Goal: Task Accomplishment & Management: Use online tool/utility

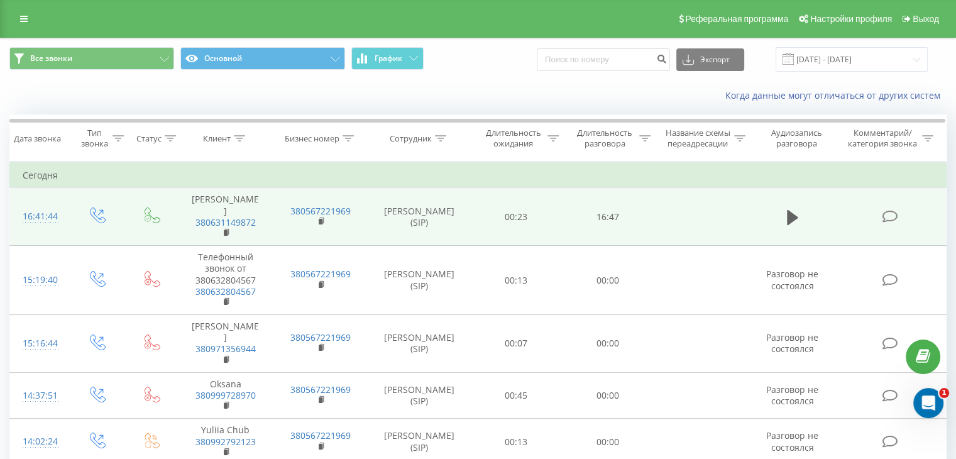
click at [660, 216] on td at bounding box center [700, 217] width 95 height 58
click at [785, 212] on button at bounding box center [793, 217] width 19 height 19
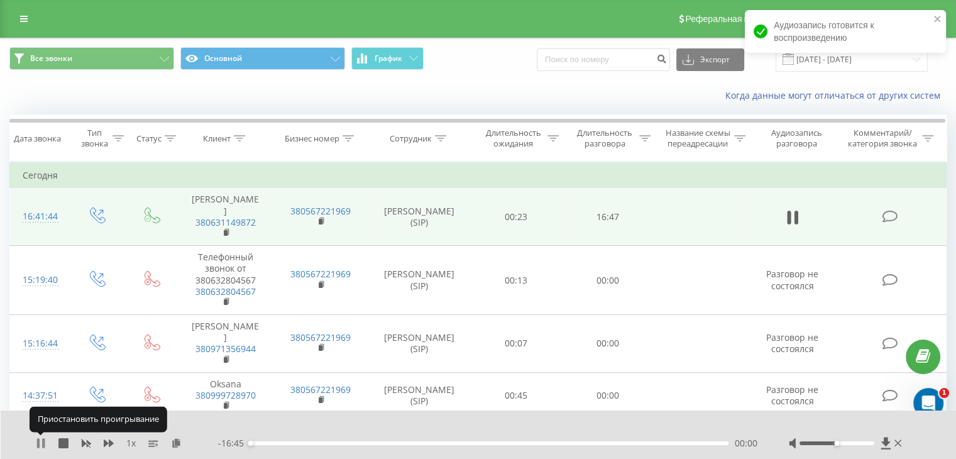
click at [40, 445] on icon at bounding box center [41, 443] width 10 height 10
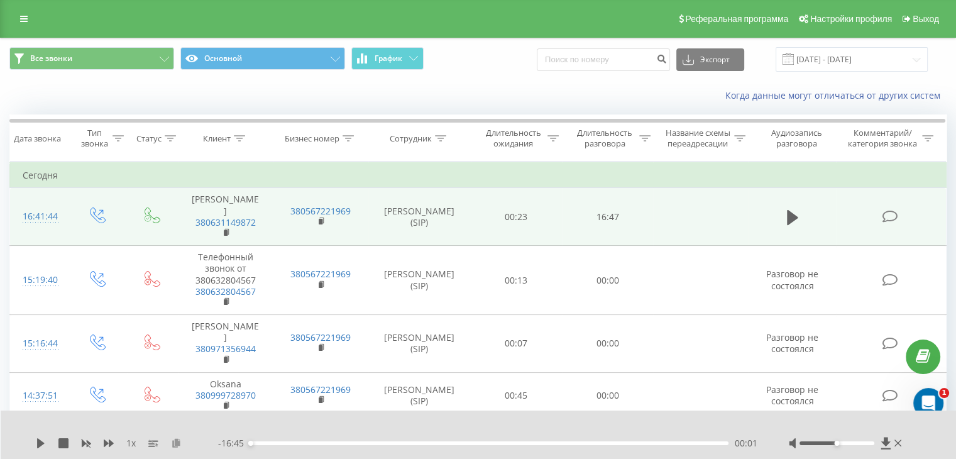
click at [180, 447] on button at bounding box center [176, 443] width 10 height 10
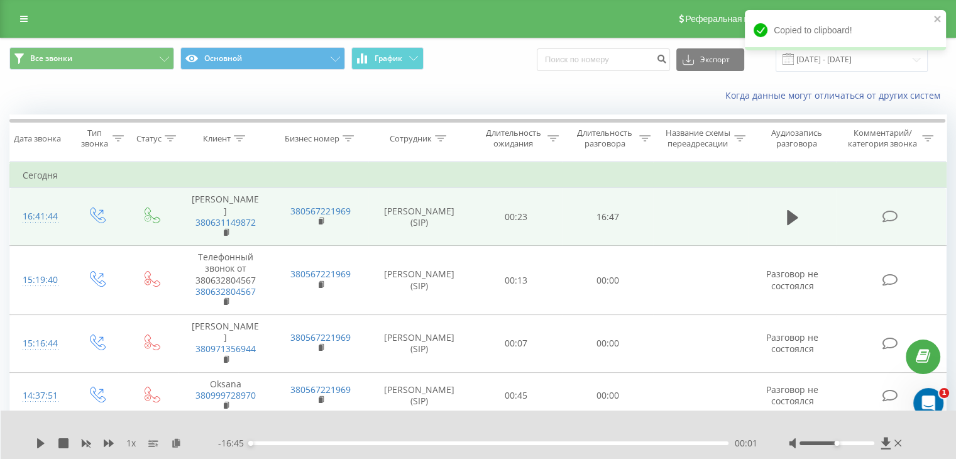
click at [174, 452] on div "1 x - 16:45 00:01 00:01" at bounding box center [479, 435] width 956 height 48
click at [176, 441] on icon at bounding box center [176, 442] width 11 height 9
